Goal: Task Accomplishment & Management: Manage account settings

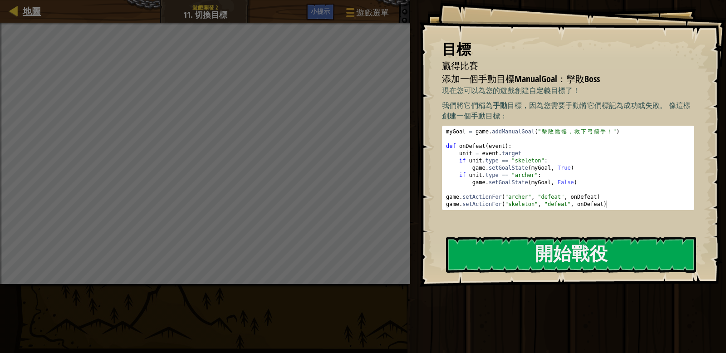
click at [31, 18] on div "地圖" at bounding box center [29, 11] width 23 height 23
select select "zh-HANT"
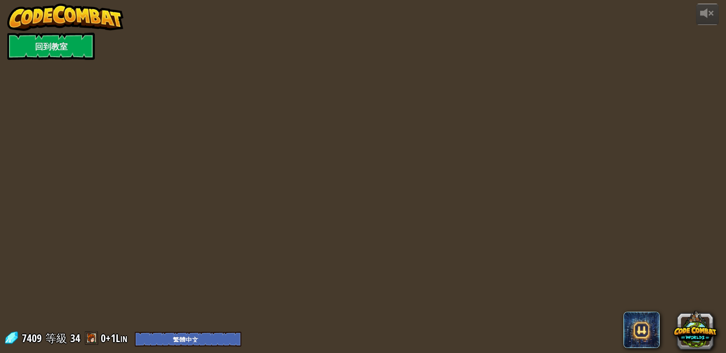
select select "zh-HANT"
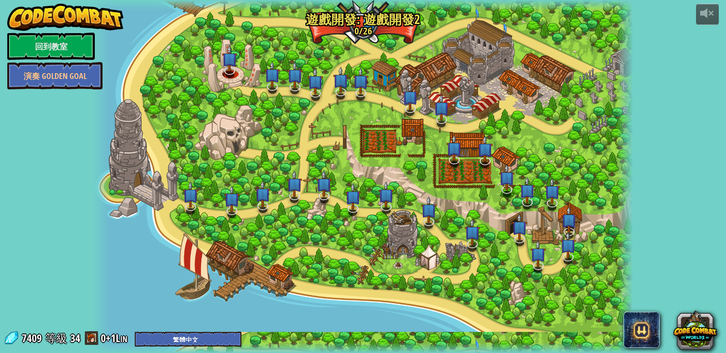
select select "zh-HANT"
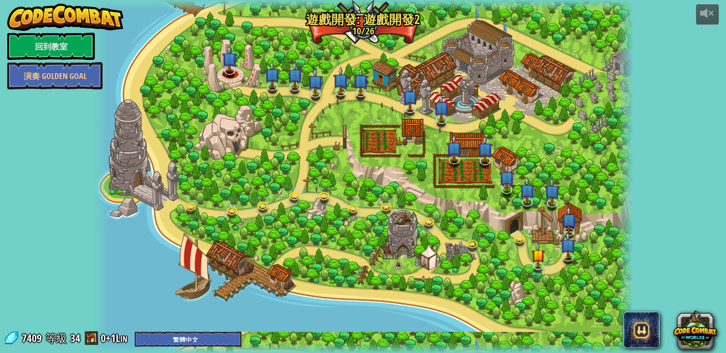
select select "zh-HANT"
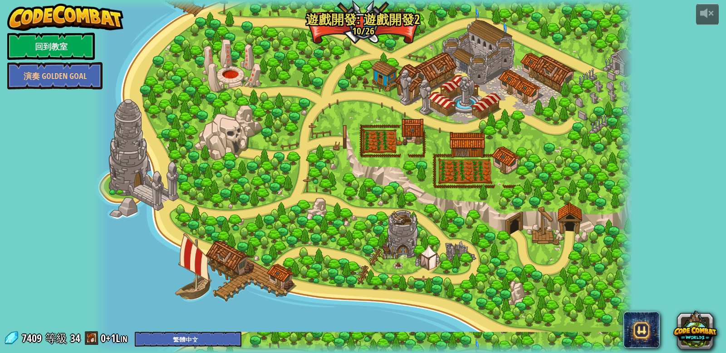
select select "zh-HANT"
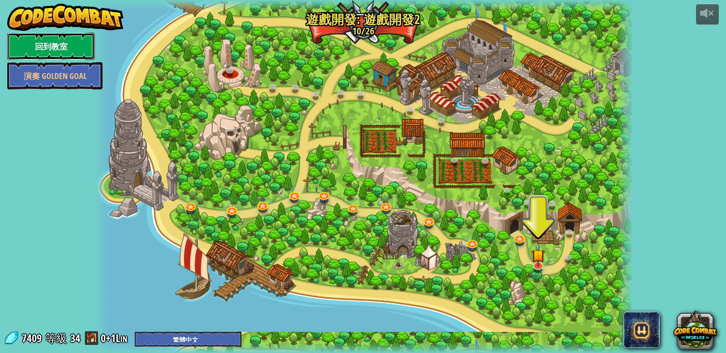
click at [42, 47] on link "回到教室" at bounding box center [51, 46] width 88 height 27
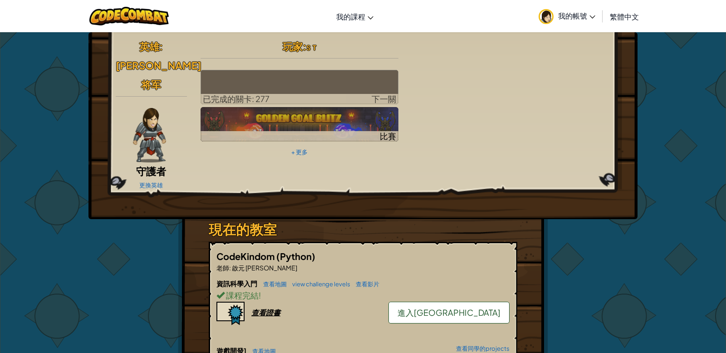
click at [575, 13] on span "我的帳號" at bounding box center [576, 16] width 37 height 10
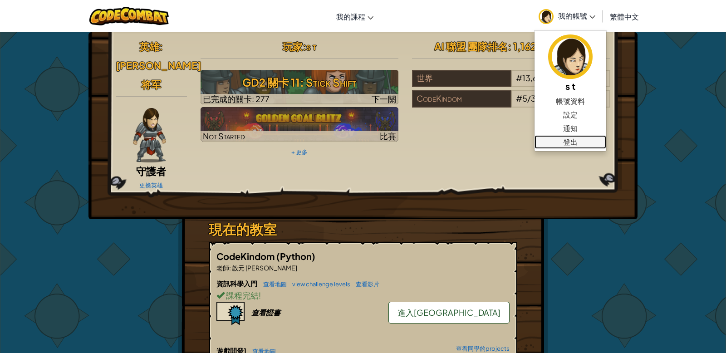
click at [567, 147] on link "登出" at bounding box center [571, 142] width 72 height 14
